Goal: Contribute content: Add original content to the website for others to see

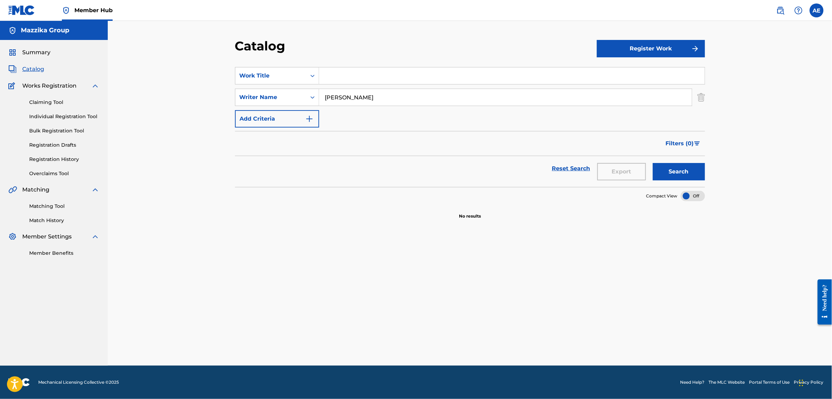
drag, startPoint x: 370, startPoint y: 98, endPoint x: 211, endPoint y: 98, distance: 158.9
click at [211, 98] on div "Catalog Register Work SearchWithCriteria60087b31-b8a4-404e-a401-1d1db3f054cf Wo…" at bounding box center [470, 193] width 724 height 345
click at [50, 159] on link "Registration History" at bounding box center [64, 159] width 70 height 7
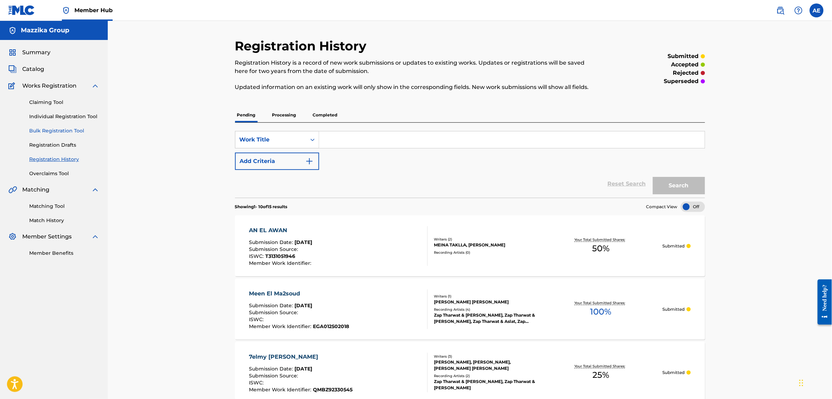
click at [46, 130] on link "Bulk Registration Tool" at bounding box center [64, 130] width 70 height 7
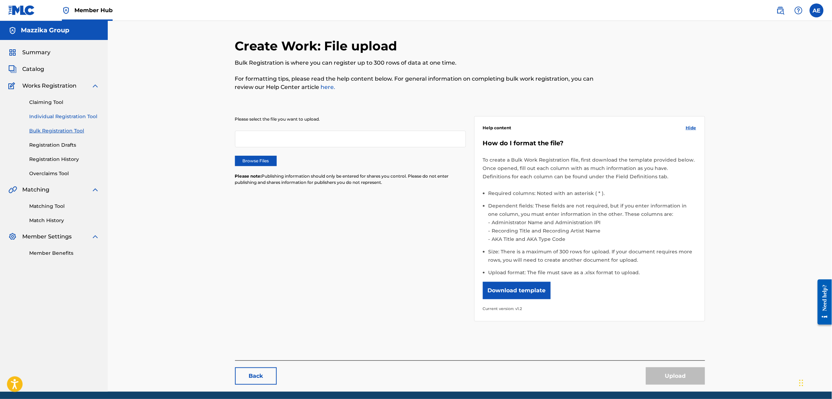
click at [50, 117] on link "Individual Registration Tool" at bounding box center [64, 116] width 70 height 7
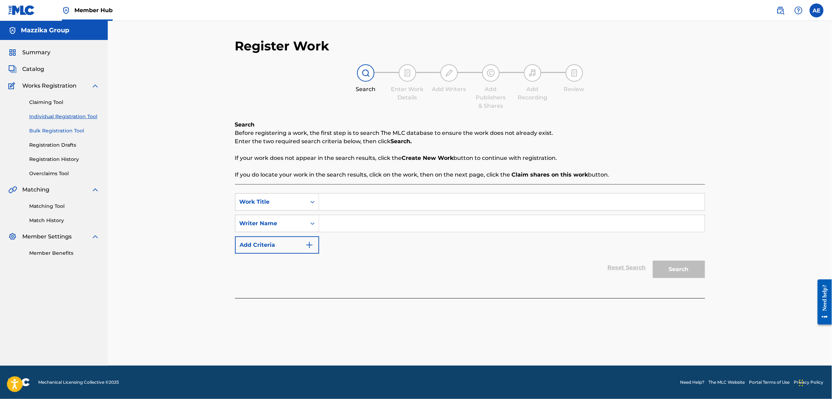
click at [42, 131] on link "Bulk Registration Tool" at bounding box center [64, 130] width 70 height 7
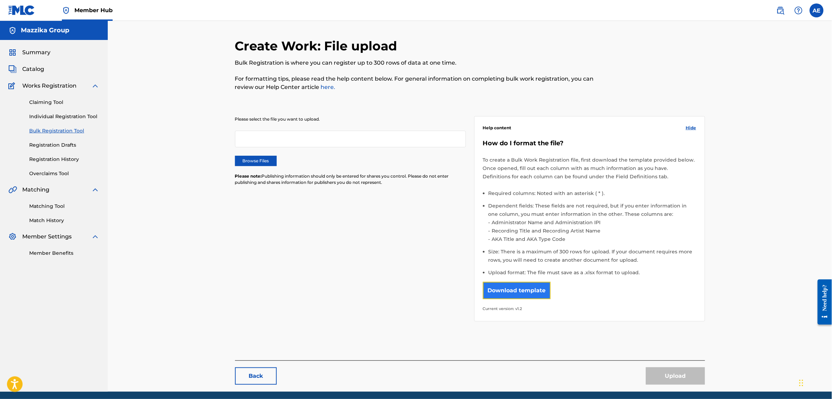
click at [540, 293] on button "Download template" at bounding box center [517, 290] width 68 height 17
click at [260, 162] on label "Browse Files" at bounding box center [256, 161] width 42 height 10
click at [0, 0] on input "Browse Files" at bounding box center [0, 0] width 0 height 0
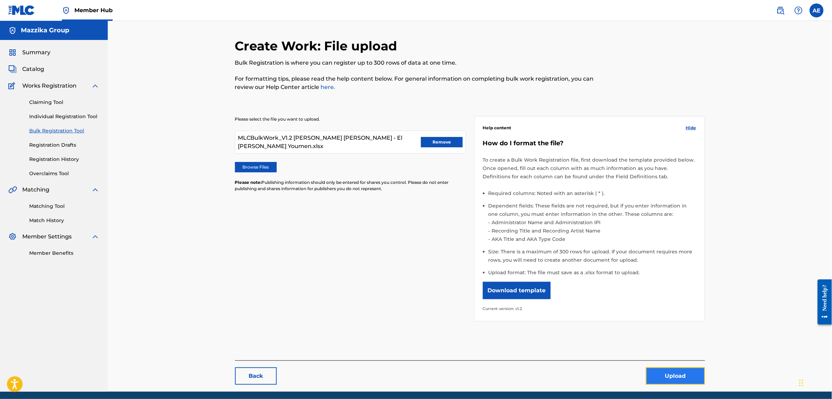
click at [670, 370] on button "Upload" at bounding box center [675, 376] width 59 height 17
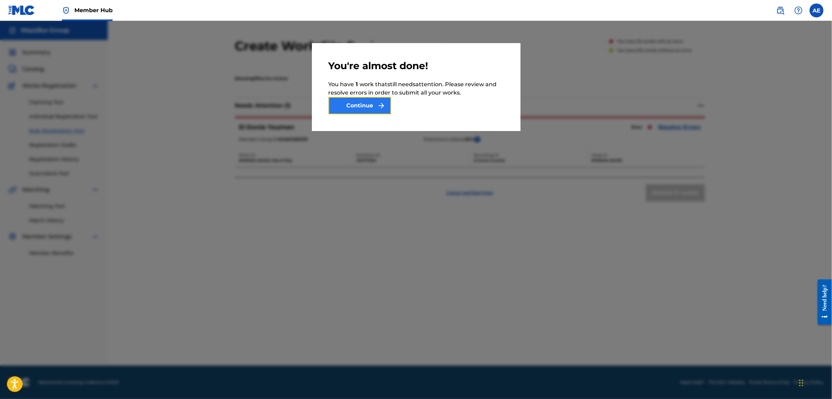
click at [374, 106] on button "Continue" at bounding box center [360, 105] width 63 height 17
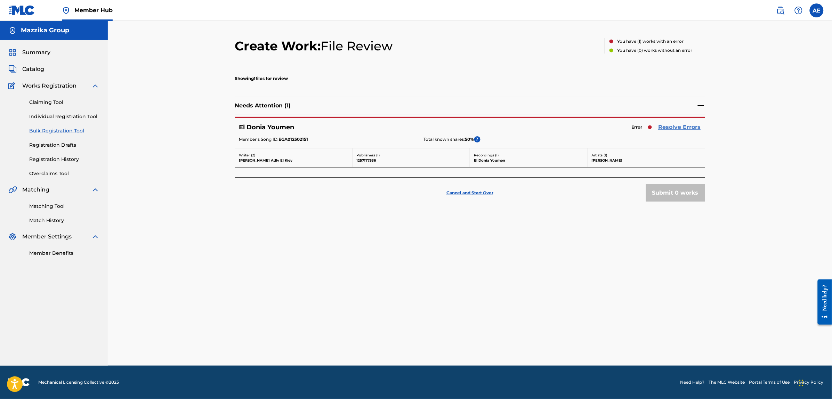
click at [682, 128] on link "Resolve Errors" at bounding box center [680, 127] width 42 height 8
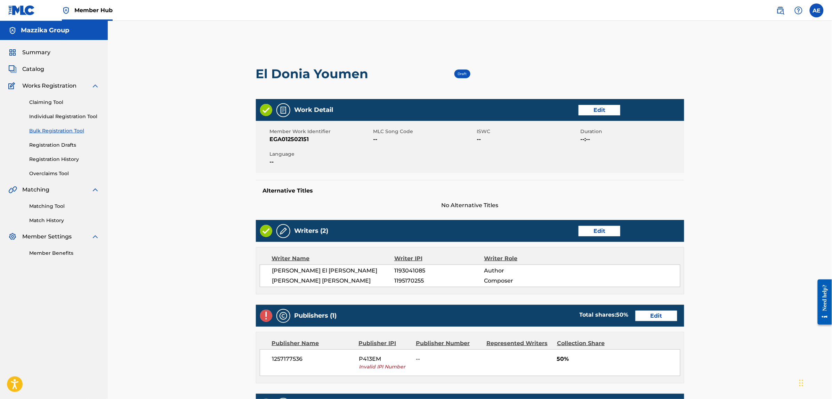
click at [593, 103] on div "Work Detail Edit" at bounding box center [470, 110] width 428 height 22
click at [592, 112] on link "Edit" at bounding box center [600, 110] width 42 height 10
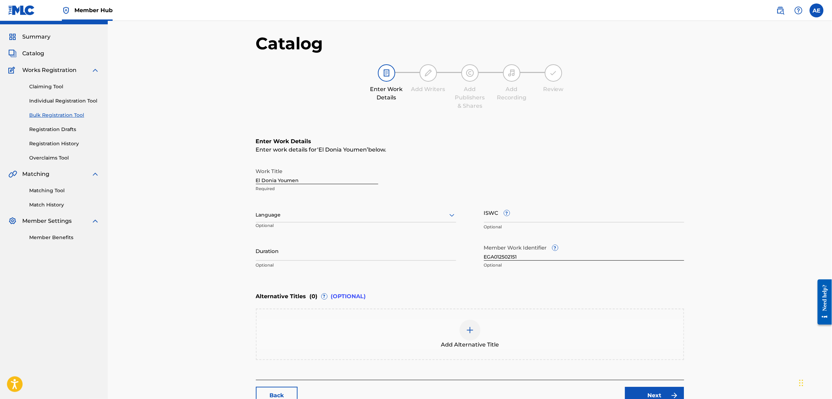
scroll to position [43, 0]
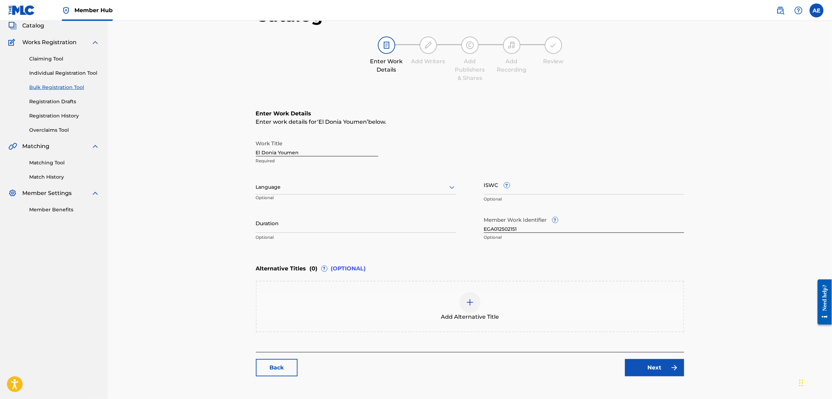
click at [296, 188] on div at bounding box center [356, 187] width 200 height 9
click at [289, 237] on div "Arabic" at bounding box center [356, 241] width 200 height 16
click at [290, 225] on input "Duration" at bounding box center [356, 223] width 200 height 20
paste input "2:37"
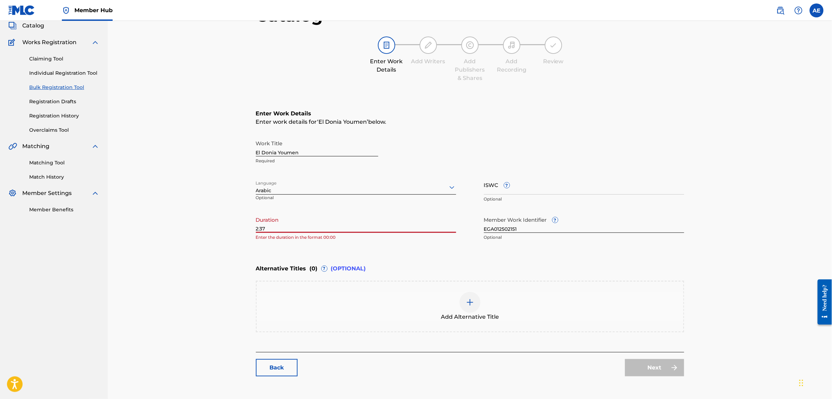
click at [256, 231] on input "2:37" at bounding box center [356, 223] width 200 height 20
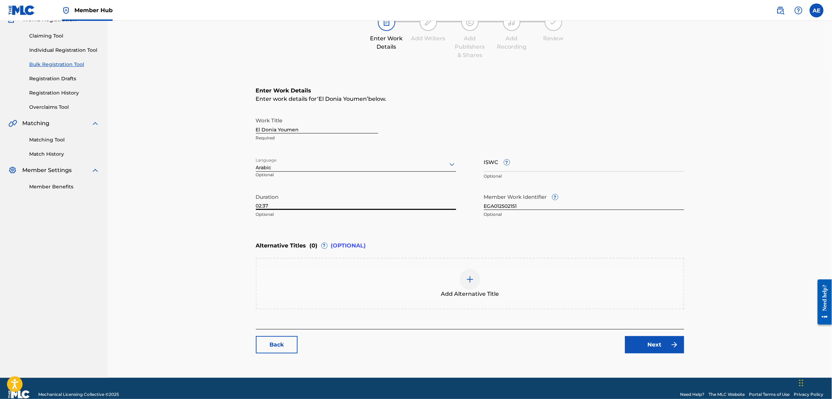
scroll to position [79, 0]
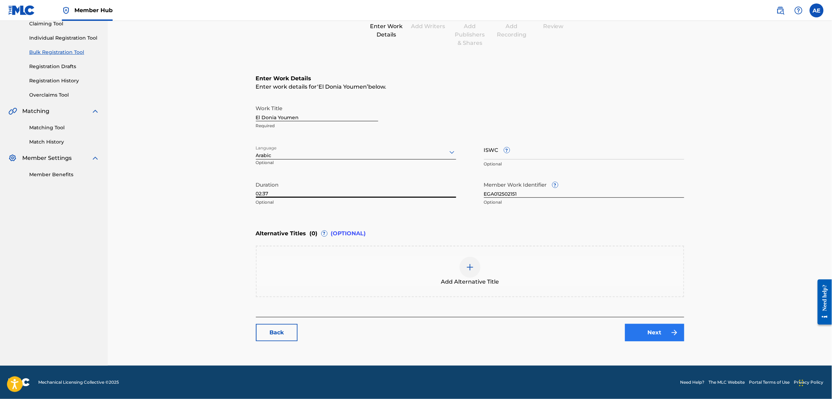
type input "02:37"
click at [647, 337] on link "Next" at bounding box center [654, 332] width 59 height 17
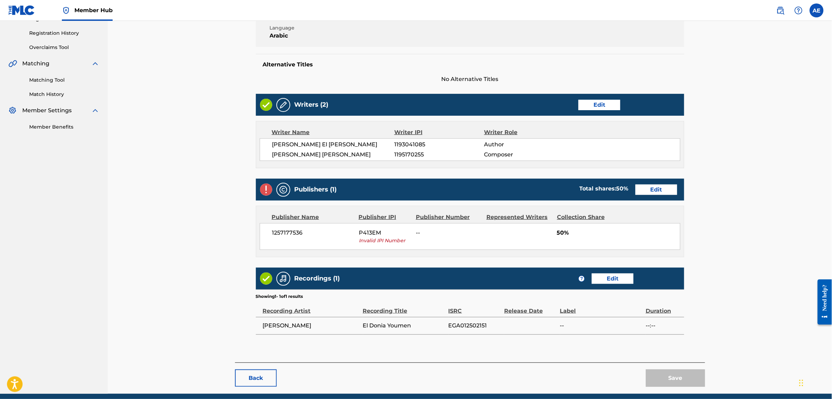
scroll to position [130, 0]
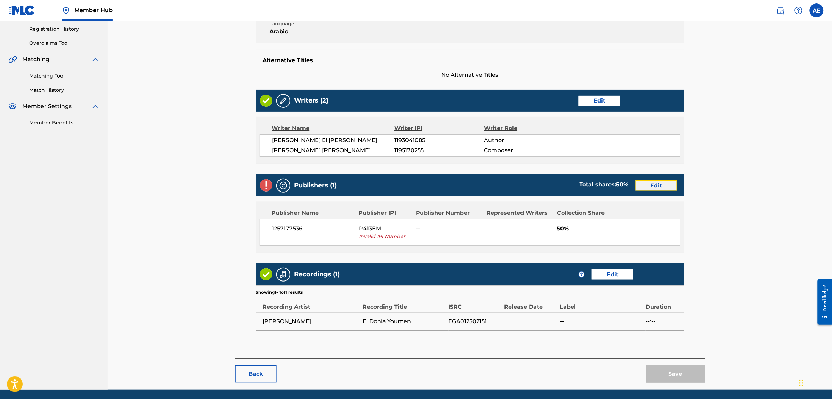
click at [657, 184] on link "Edit" at bounding box center [657, 185] width 42 height 10
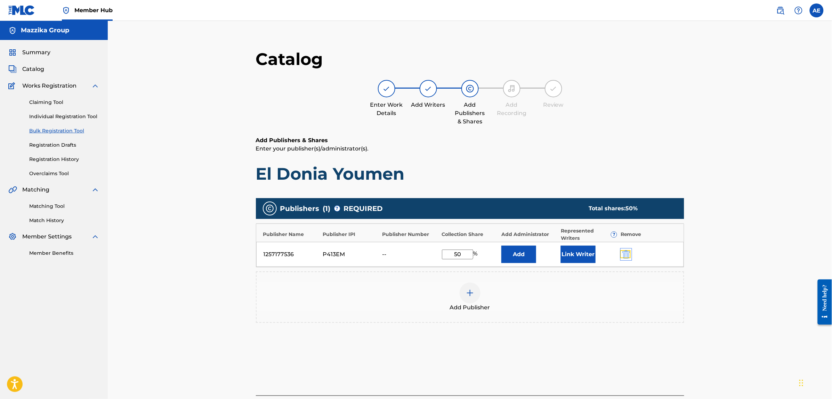
click at [626, 252] on img "submit" at bounding box center [626, 254] width 8 height 8
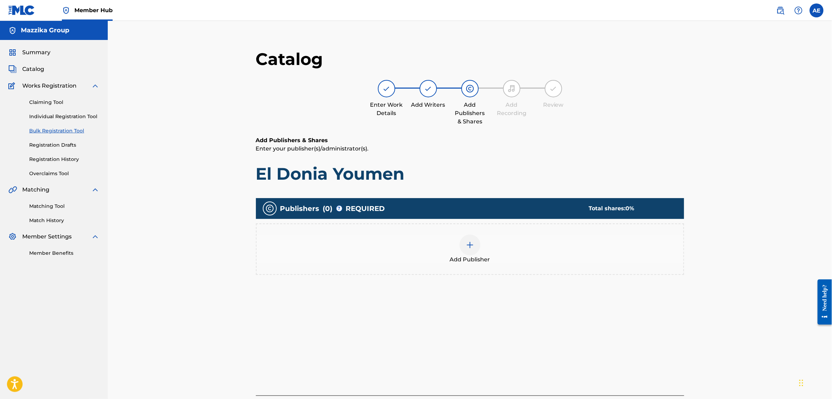
click at [543, 247] on div "Add Publisher" at bounding box center [470, 249] width 427 height 29
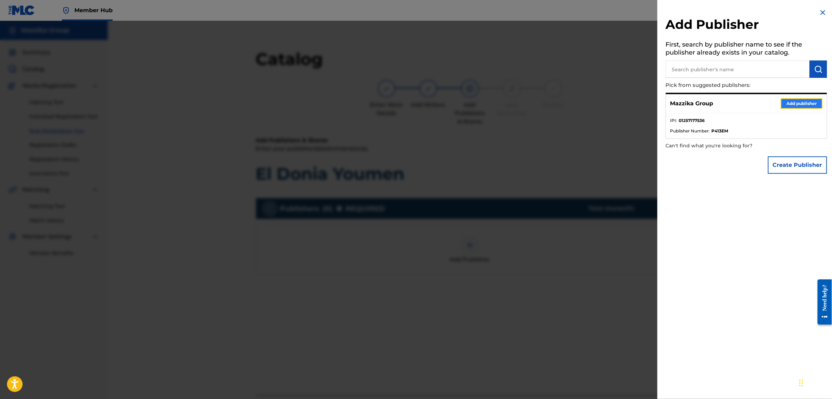
click at [794, 104] on button "Add publisher" at bounding box center [802, 103] width 42 height 10
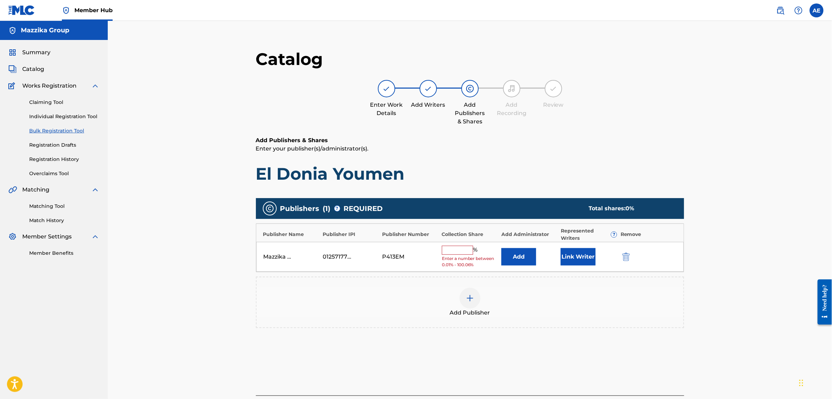
click at [445, 250] on input "text" at bounding box center [457, 250] width 31 height 9
type input "50"
click at [574, 255] on button "Link Writer" at bounding box center [578, 254] width 35 height 17
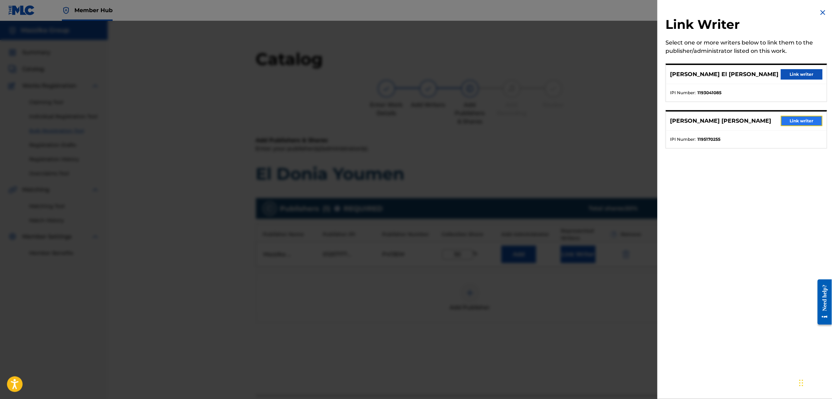
click at [793, 118] on button "Link writer" at bounding box center [802, 121] width 42 height 10
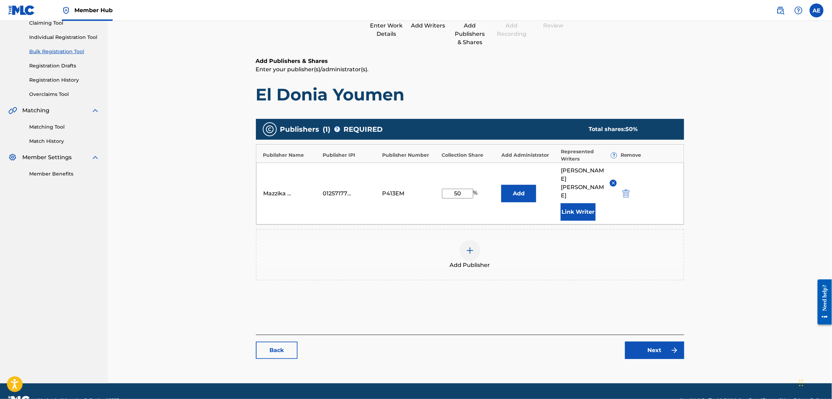
scroll to position [80, 0]
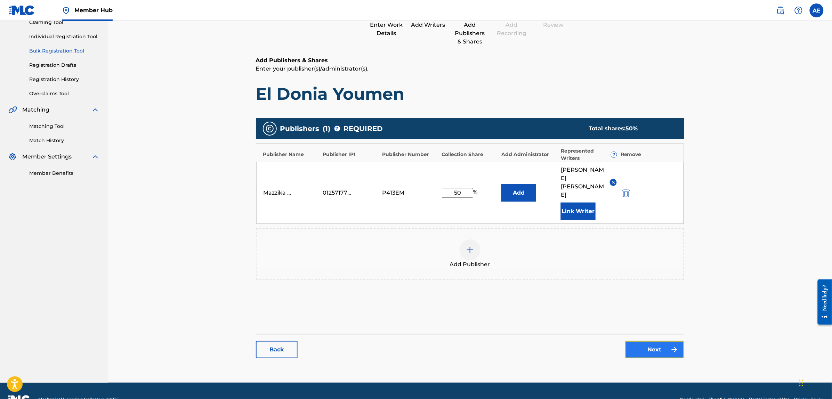
click at [656, 341] on link "Next" at bounding box center [654, 349] width 59 height 17
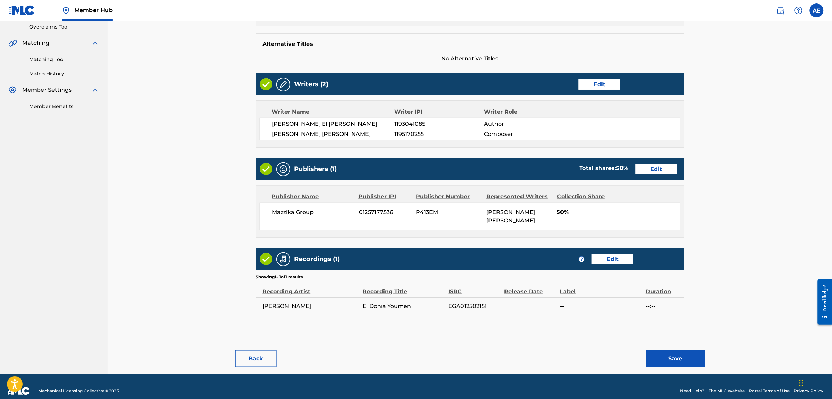
scroll to position [147, 0]
click at [676, 353] on button "Save" at bounding box center [675, 358] width 59 height 17
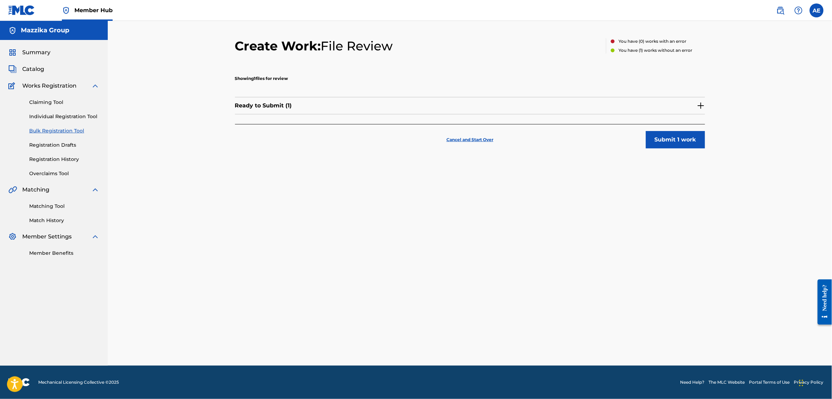
click at [702, 106] on img at bounding box center [701, 106] width 8 height 8
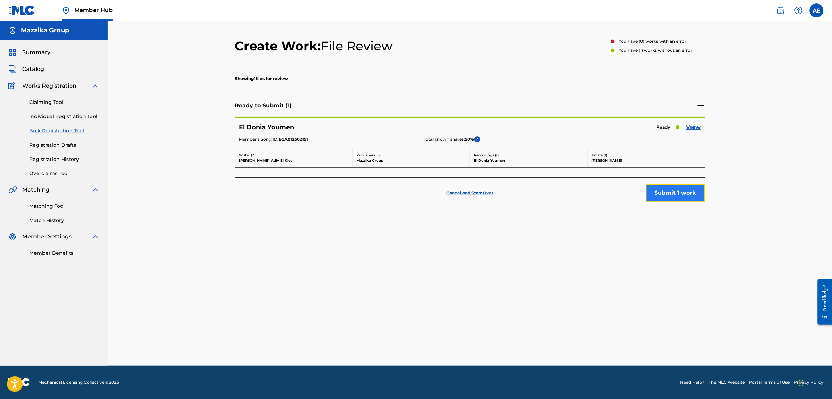
click at [682, 189] on button "Submit 1 work" at bounding box center [675, 192] width 59 height 17
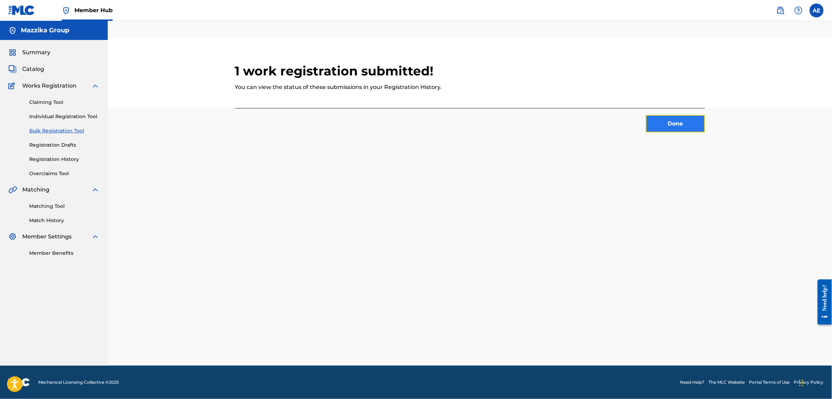
click at [667, 125] on button "Done" at bounding box center [675, 123] width 59 height 17
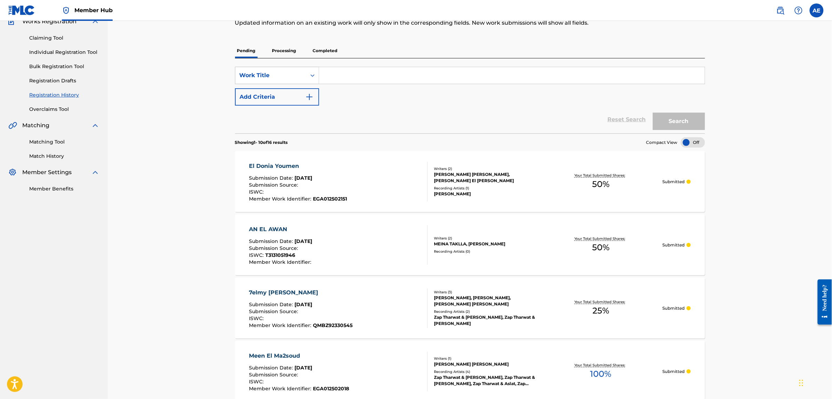
scroll to position [87, 0]
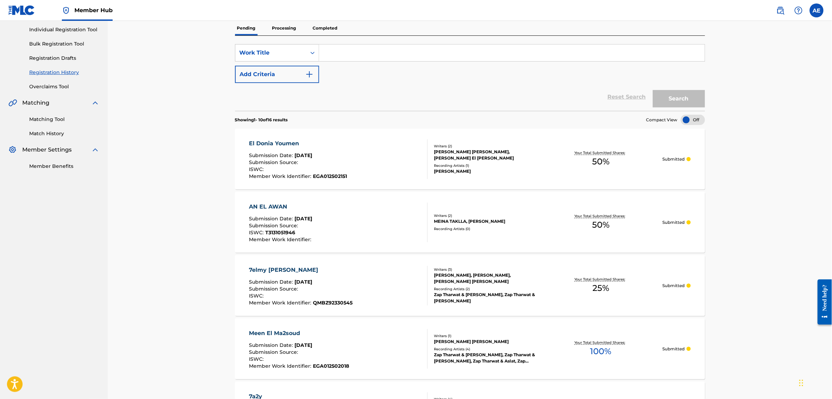
click at [278, 144] on div "El Donia Youmen" at bounding box center [298, 143] width 98 height 8
